Goal: Task Accomplishment & Management: Manage account settings

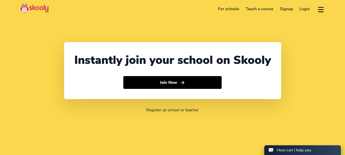
select select "91"
select select "[GEOGRAPHIC_DATA]"
select select "[GEOGRAPHIC_DATA]/[GEOGRAPHIC_DATA]"
click at [300, 10] on link "Login" at bounding box center [304, 9] width 17 height 8
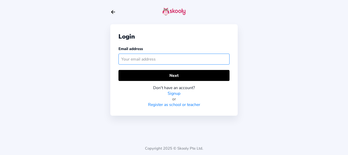
paste input "[EMAIL_ADDRESS][DOMAIN_NAME]"
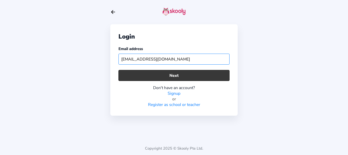
type input "[EMAIL_ADDRESS][DOMAIN_NAME]"
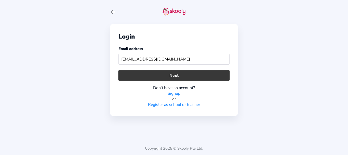
click at [198, 75] on button "Next" at bounding box center [174, 75] width 111 height 11
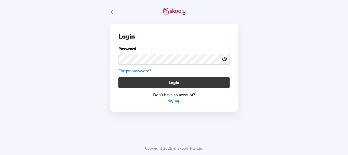
click at [142, 80] on button "Login" at bounding box center [174, 82] width 111 height 11
